Goal: Find specific page/section: Find specific page/section

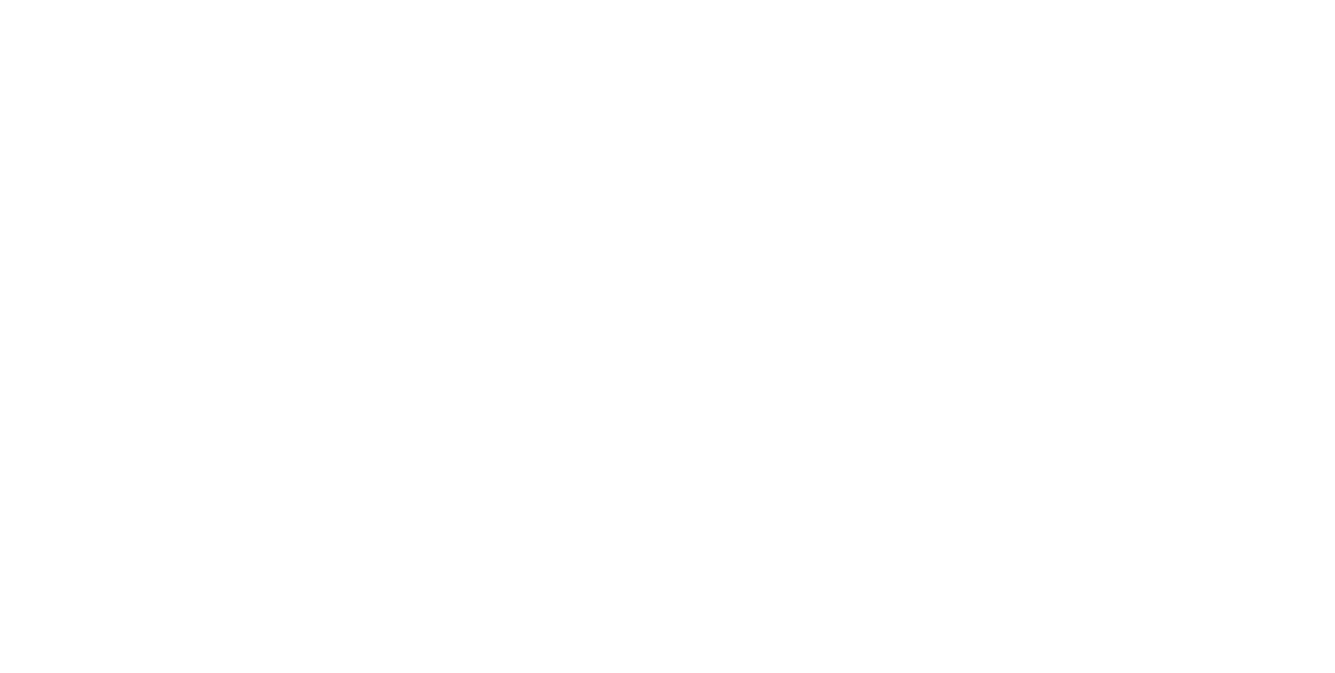
select select "Song"
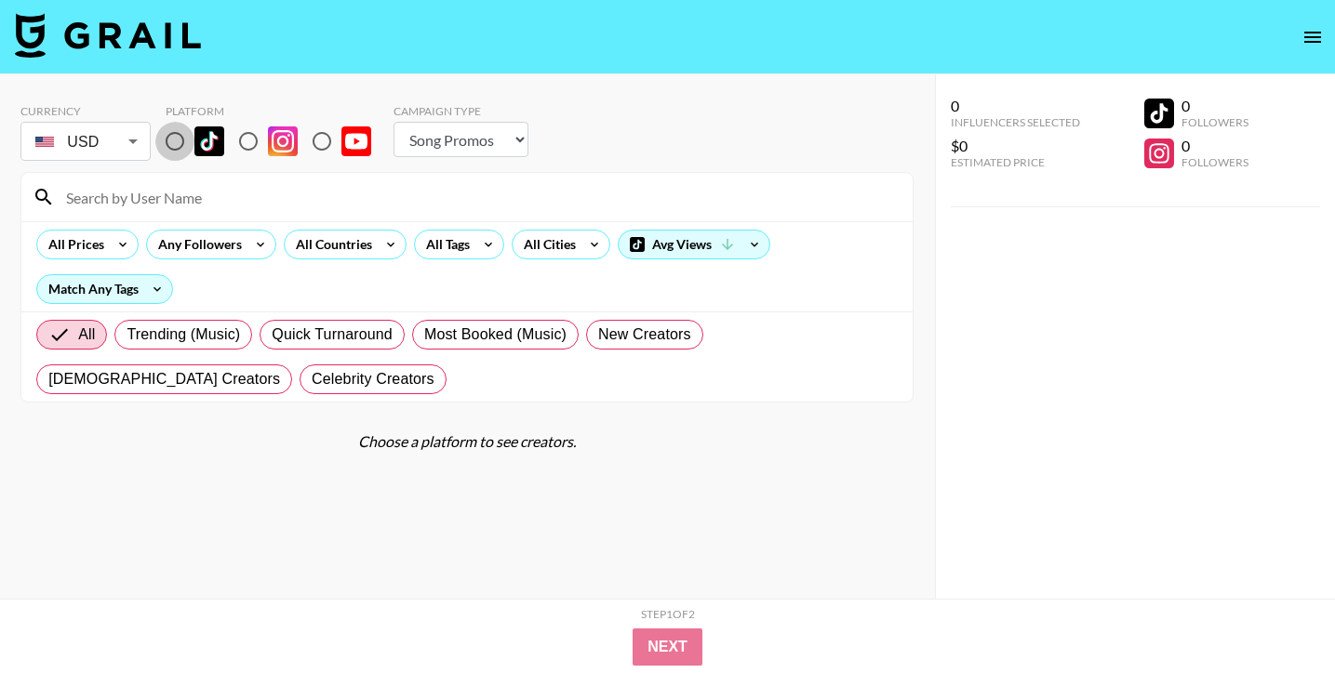
click at [182, 143] on input "radio" at bounding box center [174, 141] width 39 height 39
radio input "true"
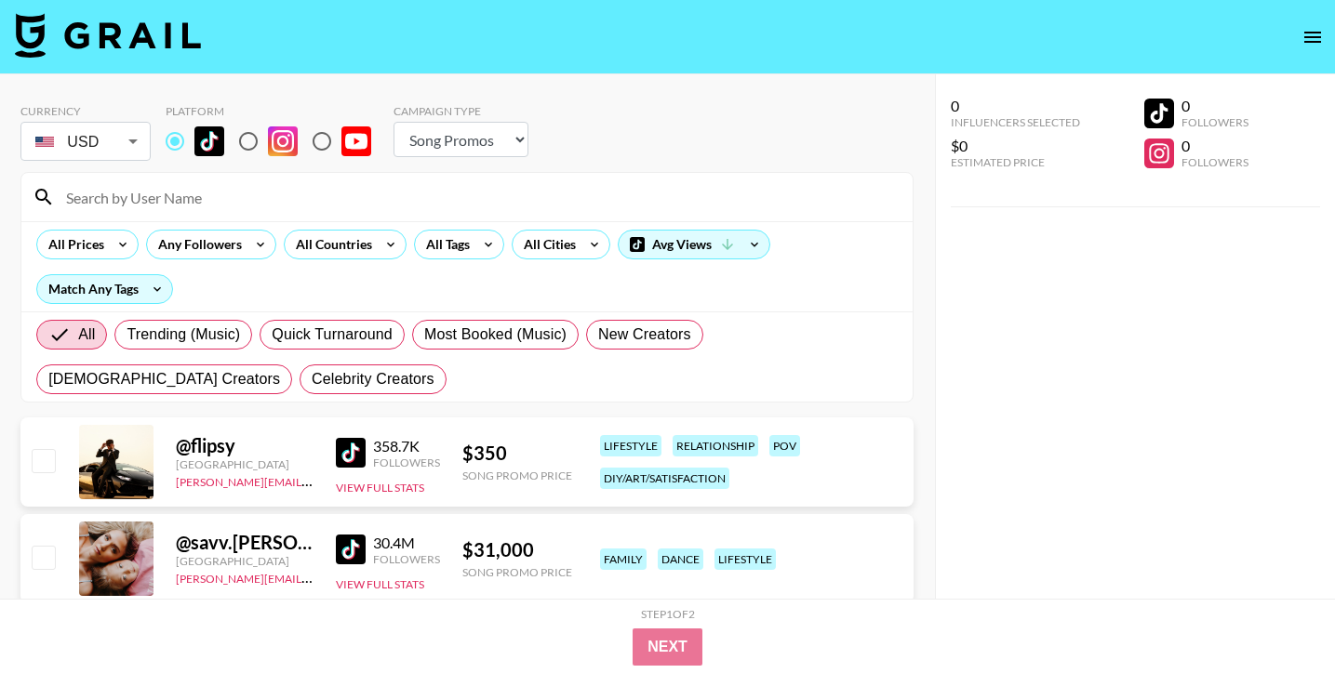
click at [739, 202] on input at bounding box center [478, 197] width 846 height 30
paste input "@keelieandersonn"
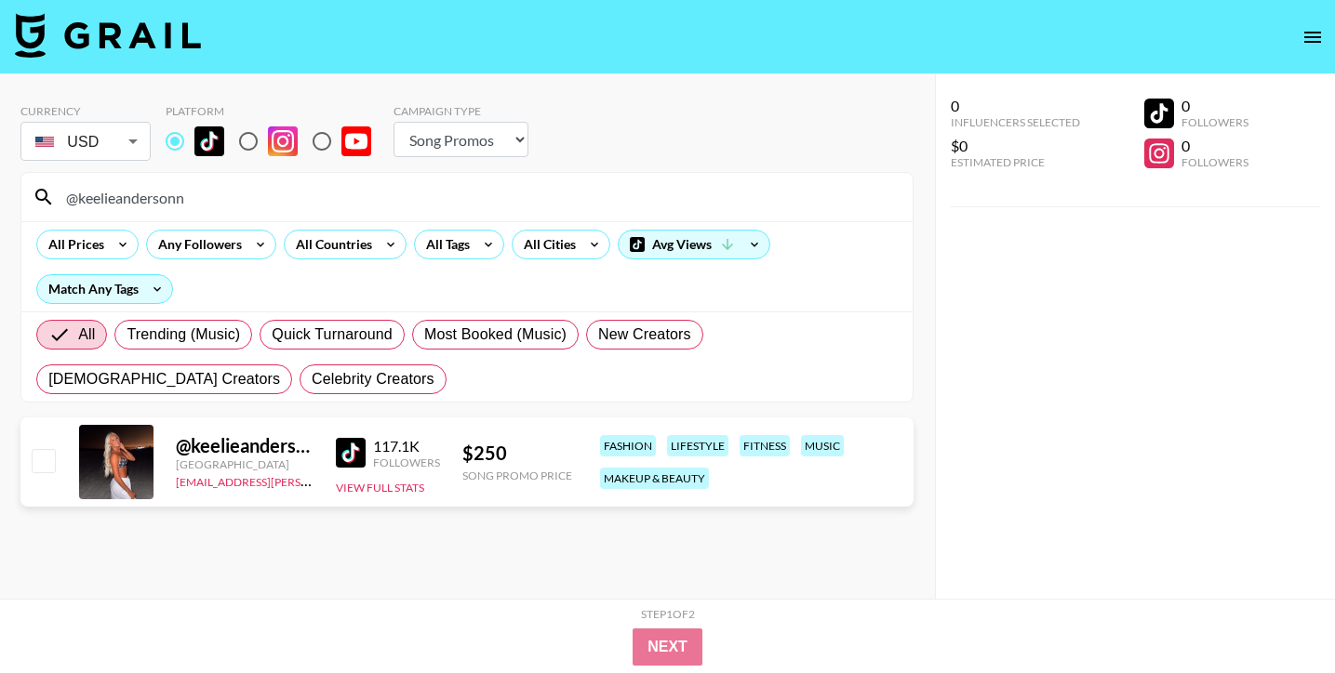
click at [568, 179] on div "@keelieandersonn" at bounding box center [466, 197] width 891 height 48
click at [568, 190] on input "@keelieandersonn" at bounding box center [478, 197] width 846 height 30
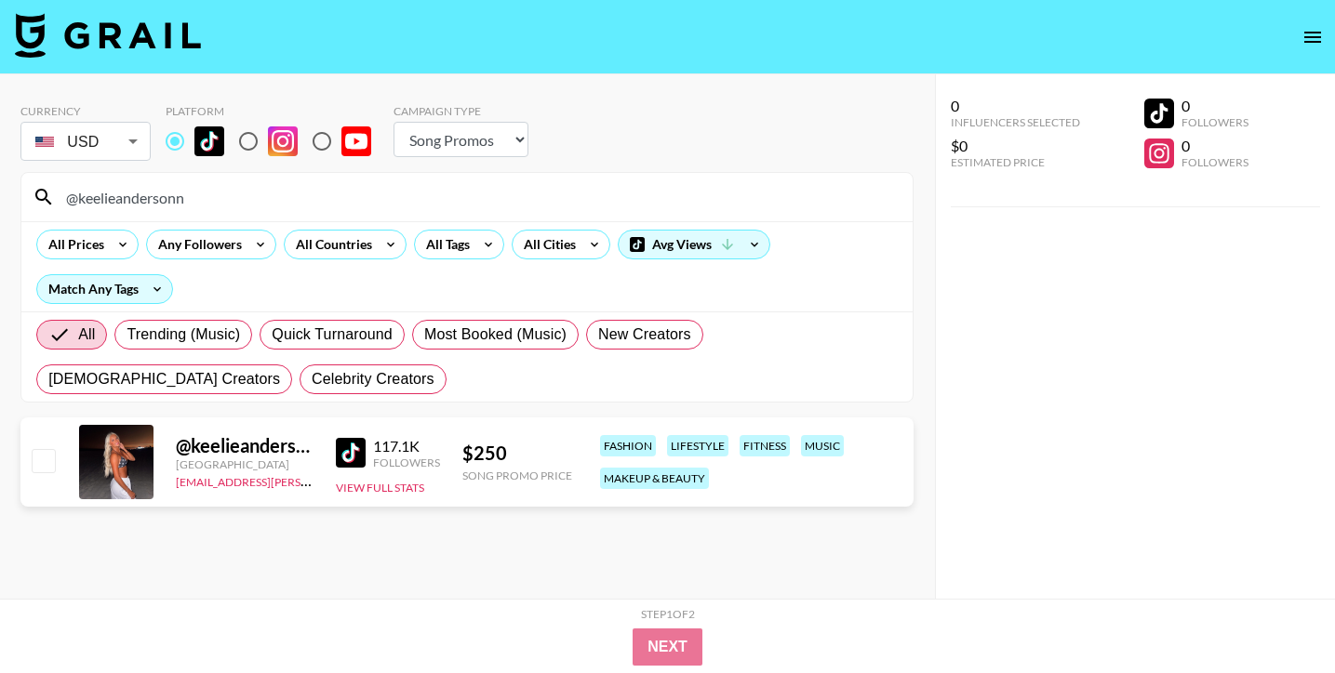
paste input "averykatherinewood"
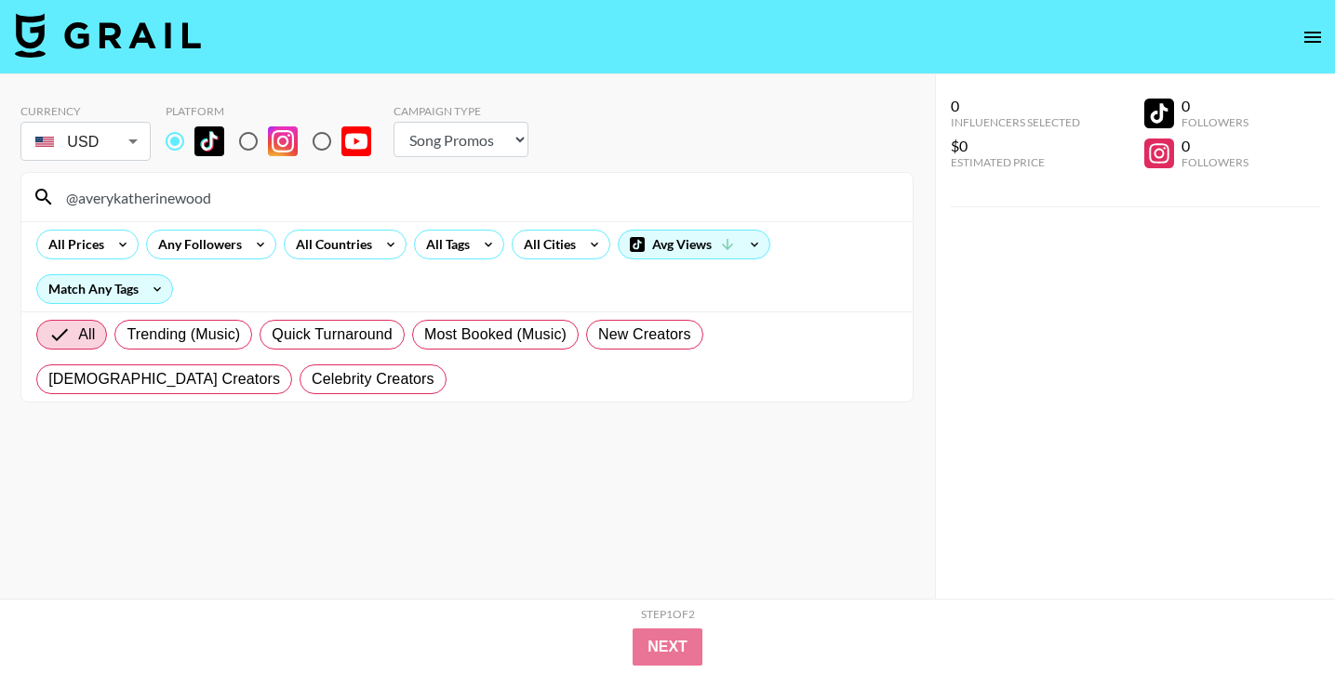
click at [512, 194] on input "@averykatherinewood" at bounding box center [478, 197] width 846 height 30
paste input "[URL][DOMAIN_NAME]"
drag, startPoint x: 228, startPoint y: 201, endPoint x: 50, endPoint y: 201, distance: 177.6
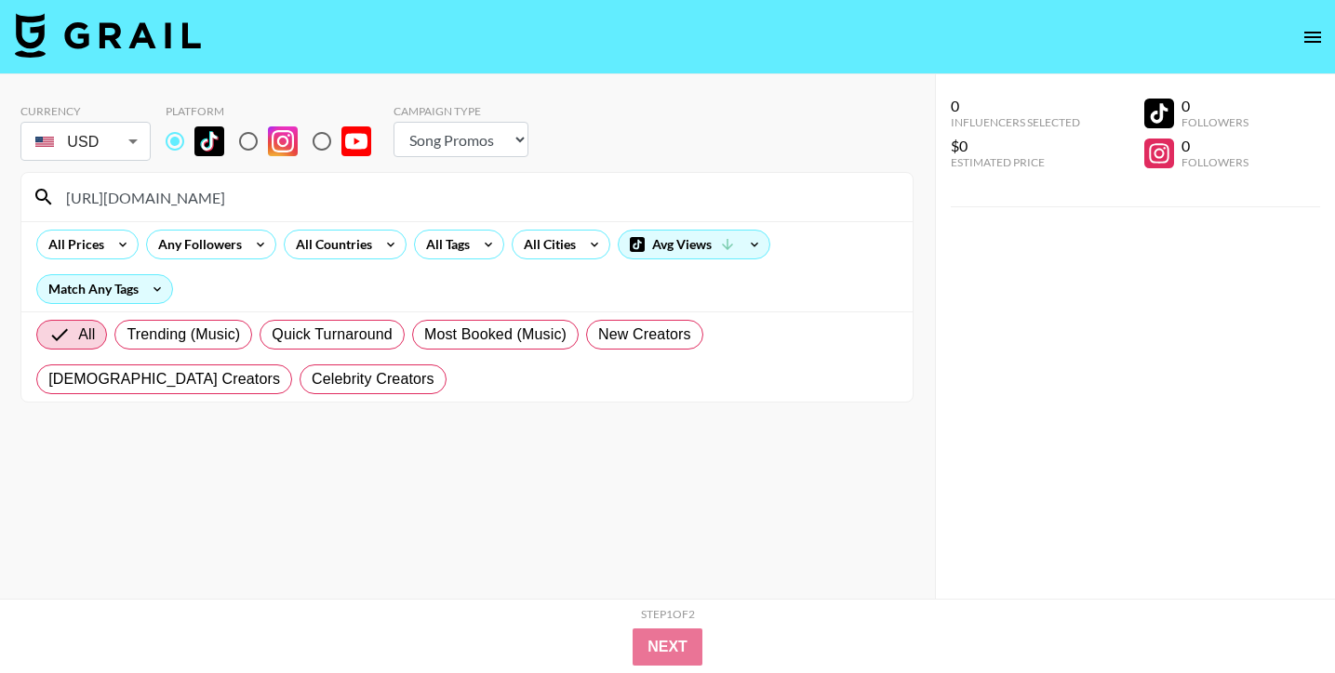
click at [50, 201] on div "[URL][DOMAIN_NAME]" at bounding box center [466, 197] width 891 height 48
type input "@sentnertwins"
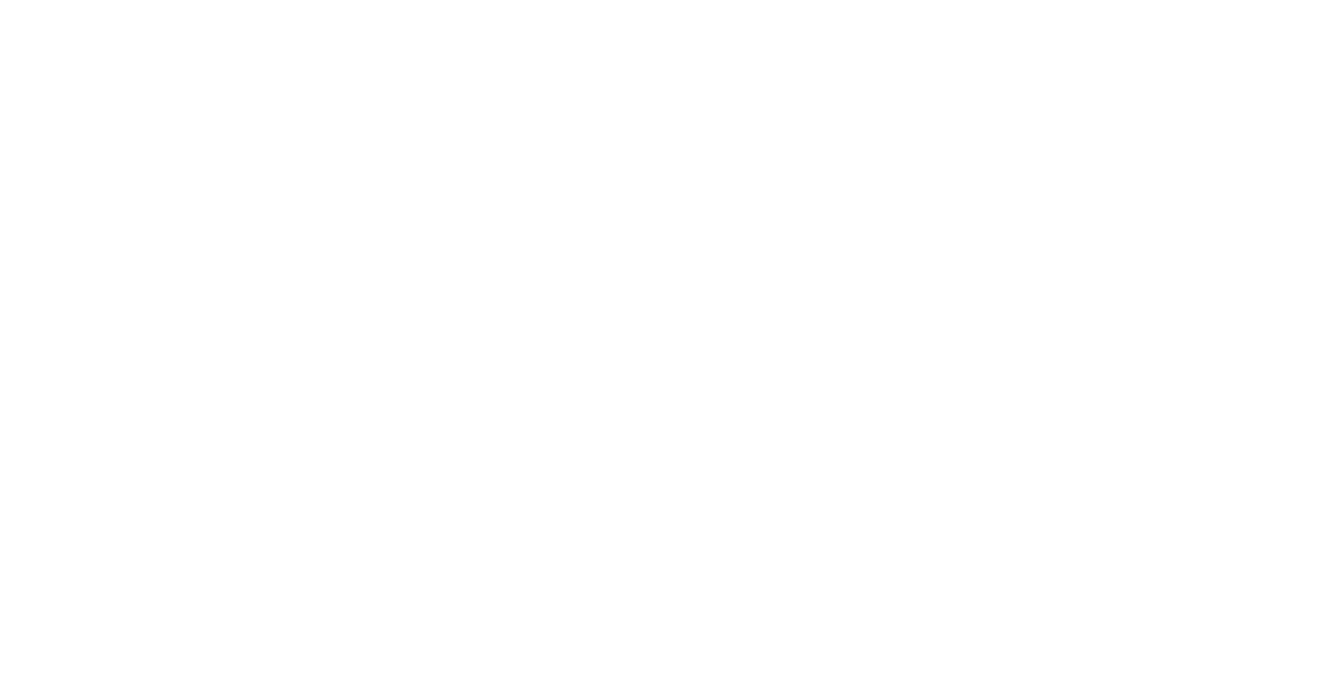
select select "Song"
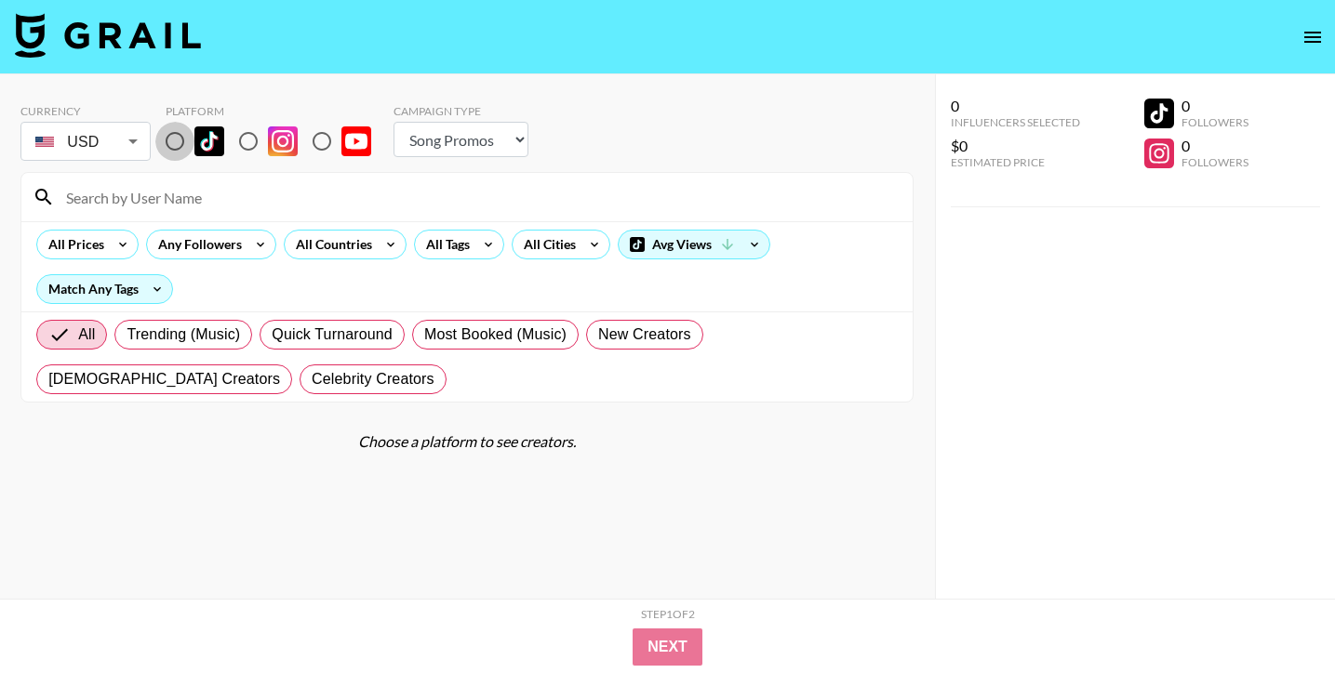
click at [175, 150] on input "radio" at bounding box center [174, 141] width 39 height 39
radio input "true"
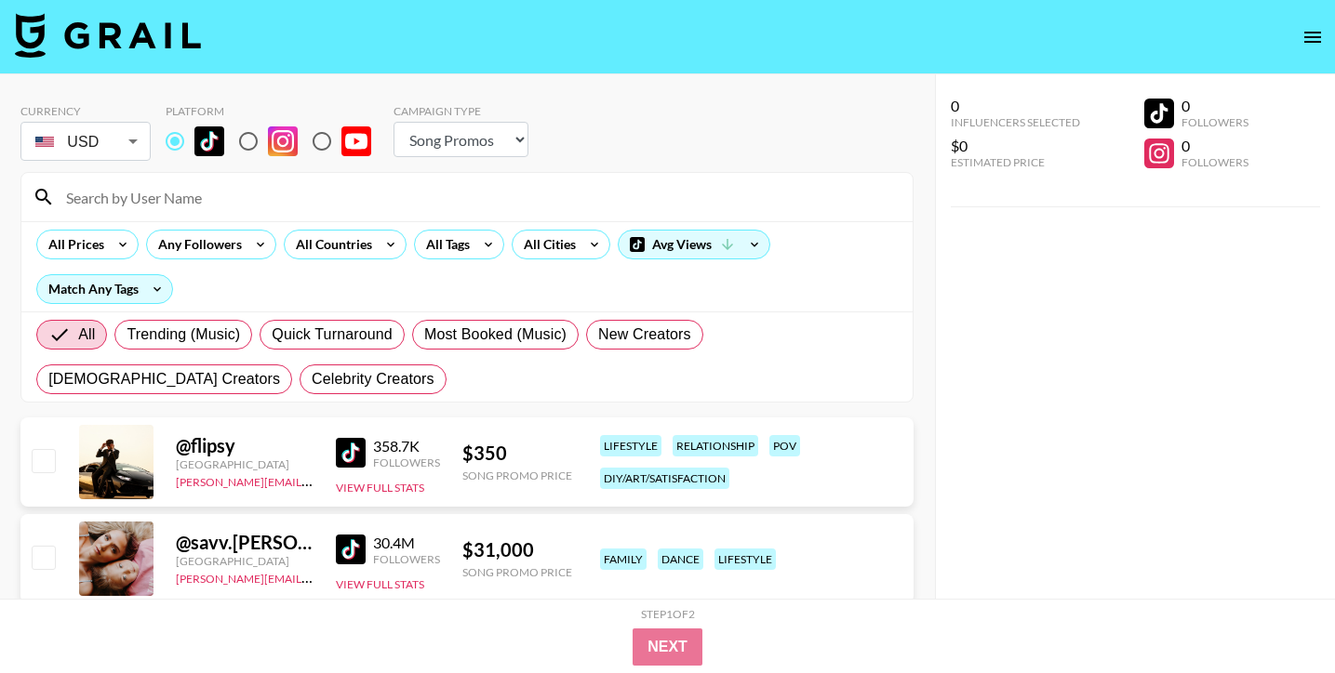
click at [183, 193] on input at bounding box center [478, 197] width 846 height 30
paste input "@yonaroyale"
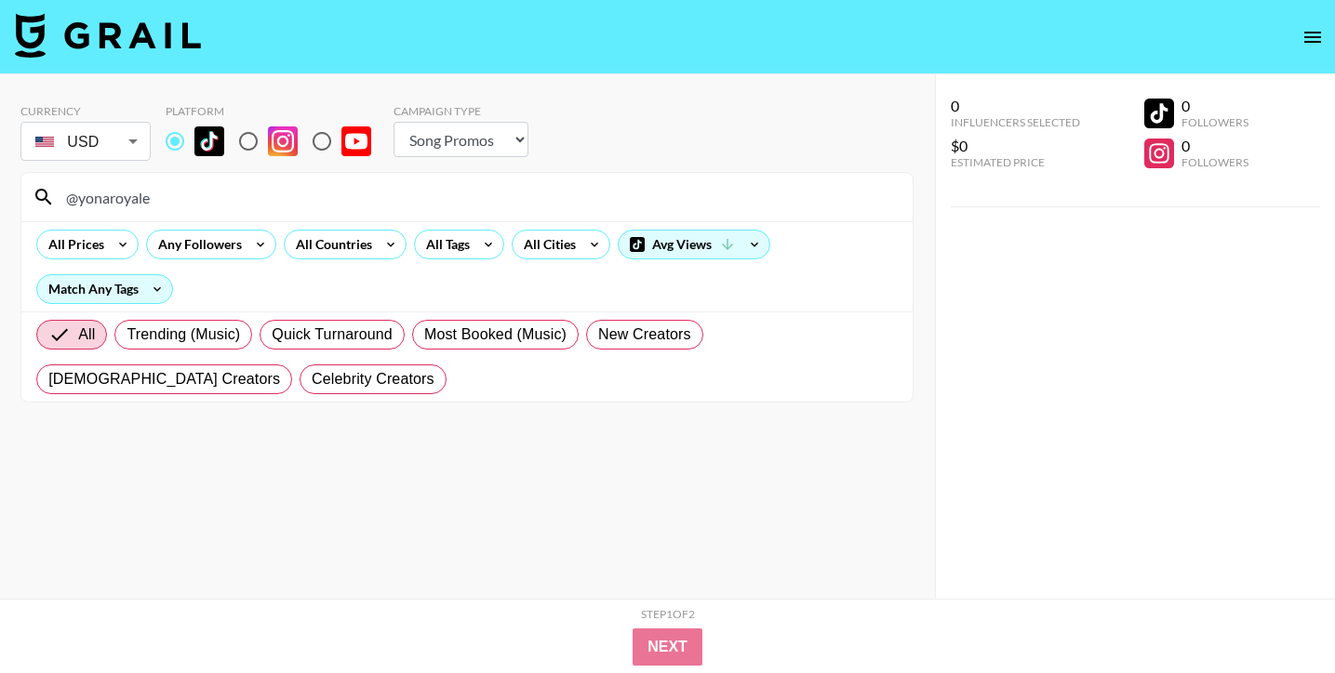
click at [544, 199] on input "@yonaroyale" at bounding box center [478, 197] width 846 height 30
click at [751, 194] on input "@yonaroyale" at bounding box center [478, 197] width 846 height 30
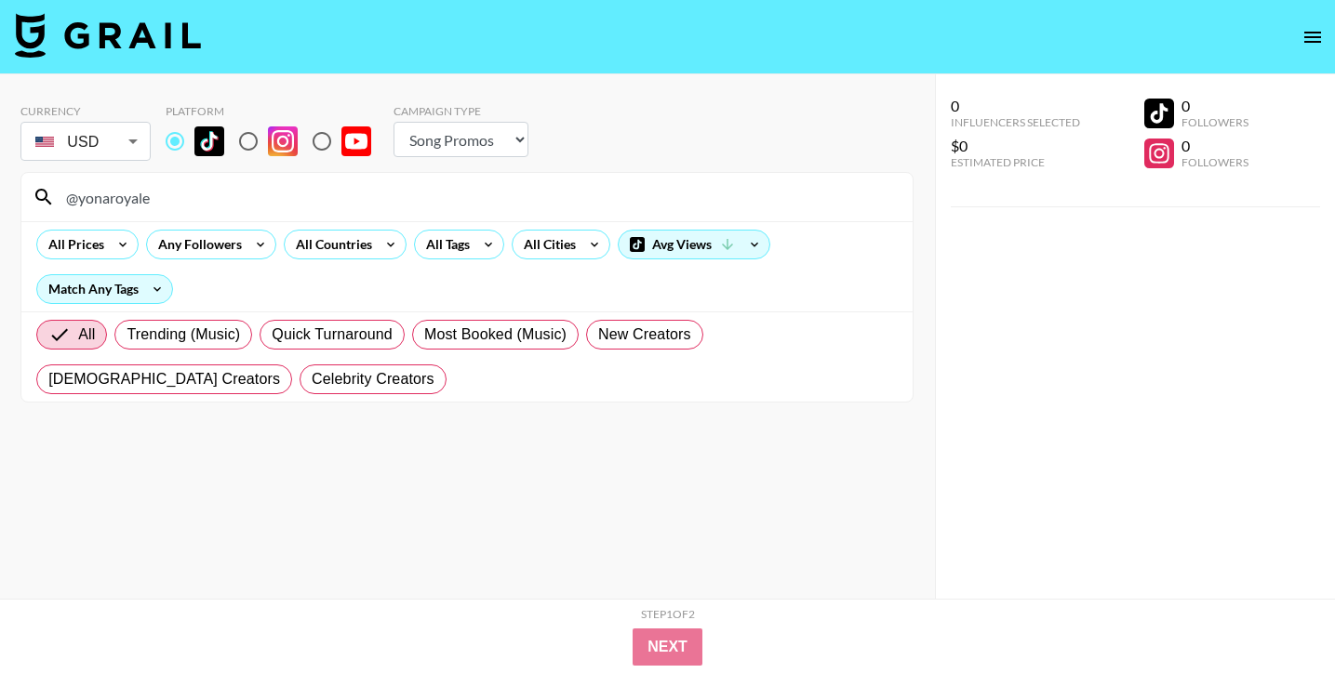
click at [751, 194] on input "@yonaroyale" at bounding box center [478, 197] width 846 height 30
paste input "dejuane.mccoy"
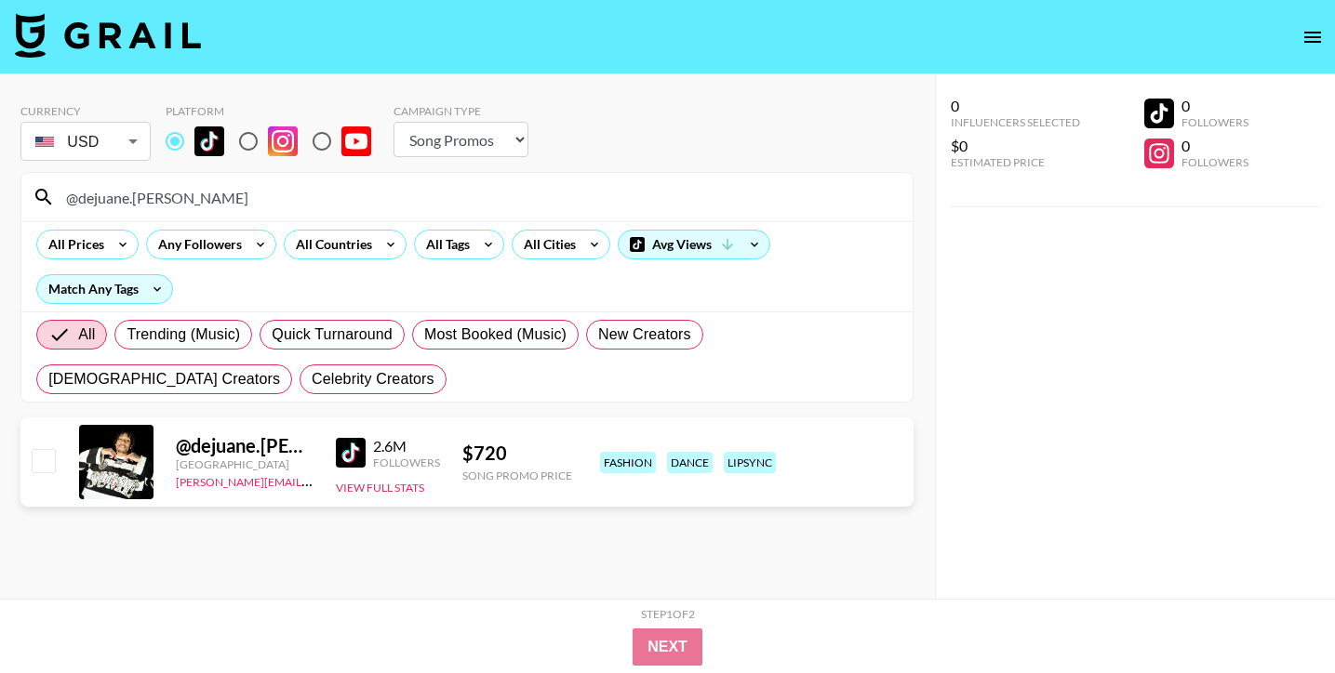
click at [591, 189] on input "@dejuane.mccoy" at bounding box center [478, 197] width 846 height 30
paste input "trvpandre"
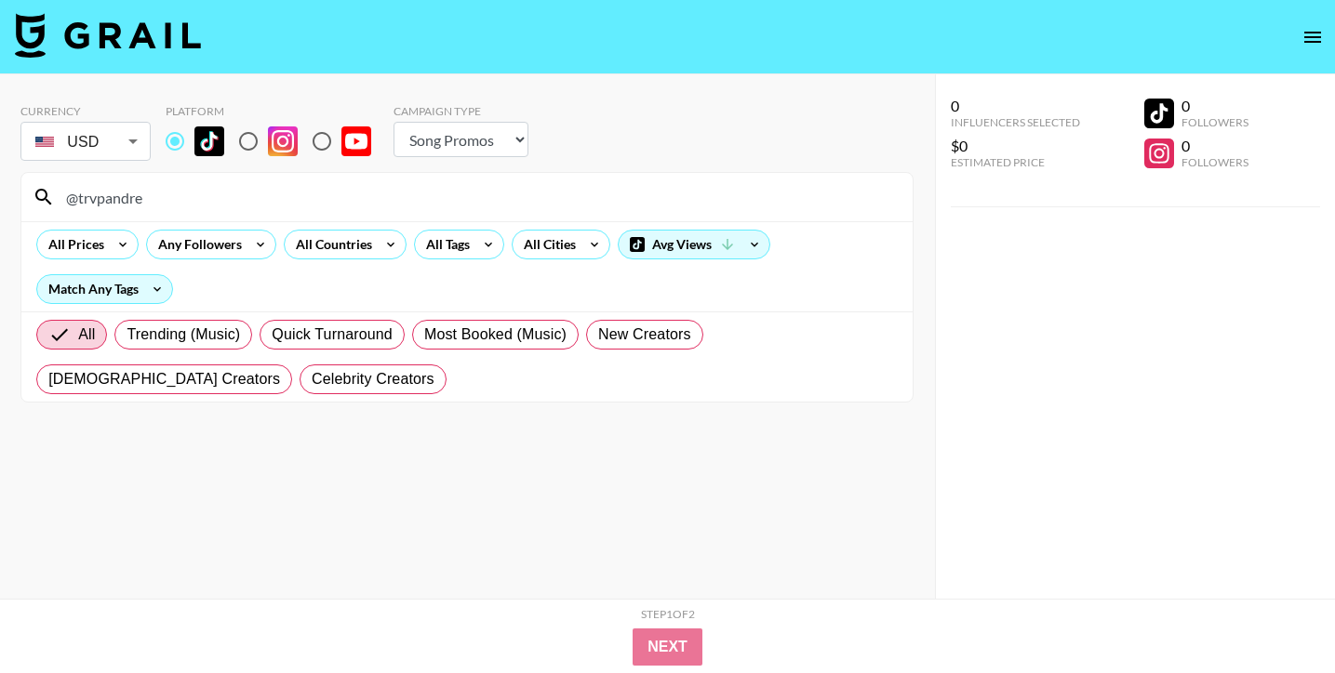
click at [445, 206] on input "@trvpandre" at bounding box center [478, 197] width 846 height 30
type input "@theyloved"
